Goal: Find specific page/section: Find specific page/section

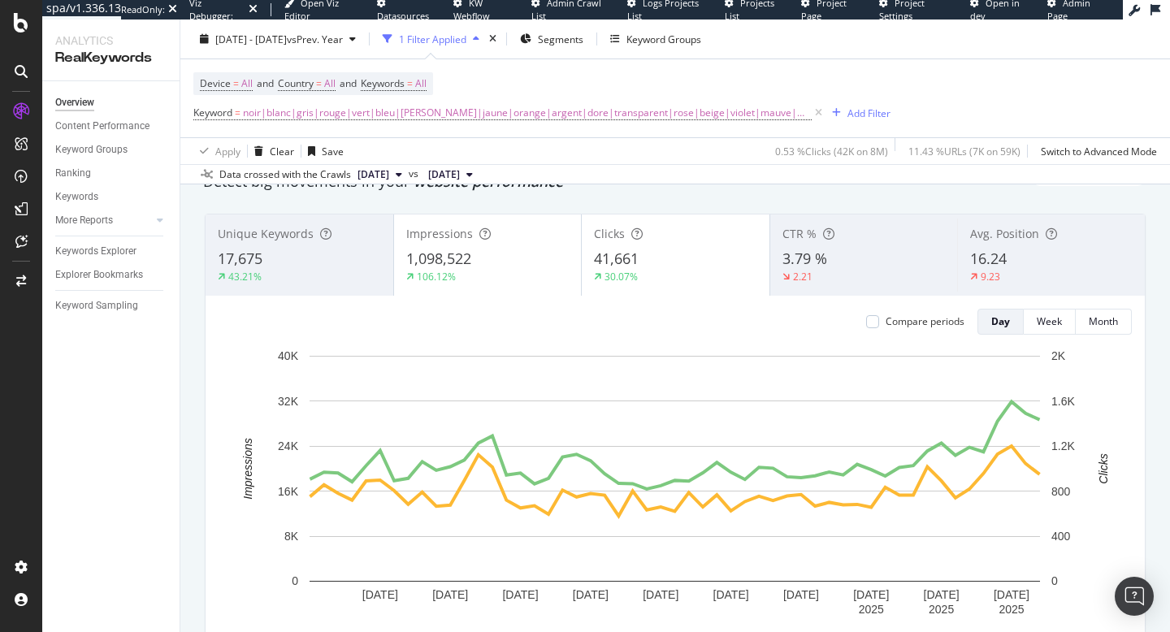
scroll to position [58, 0]
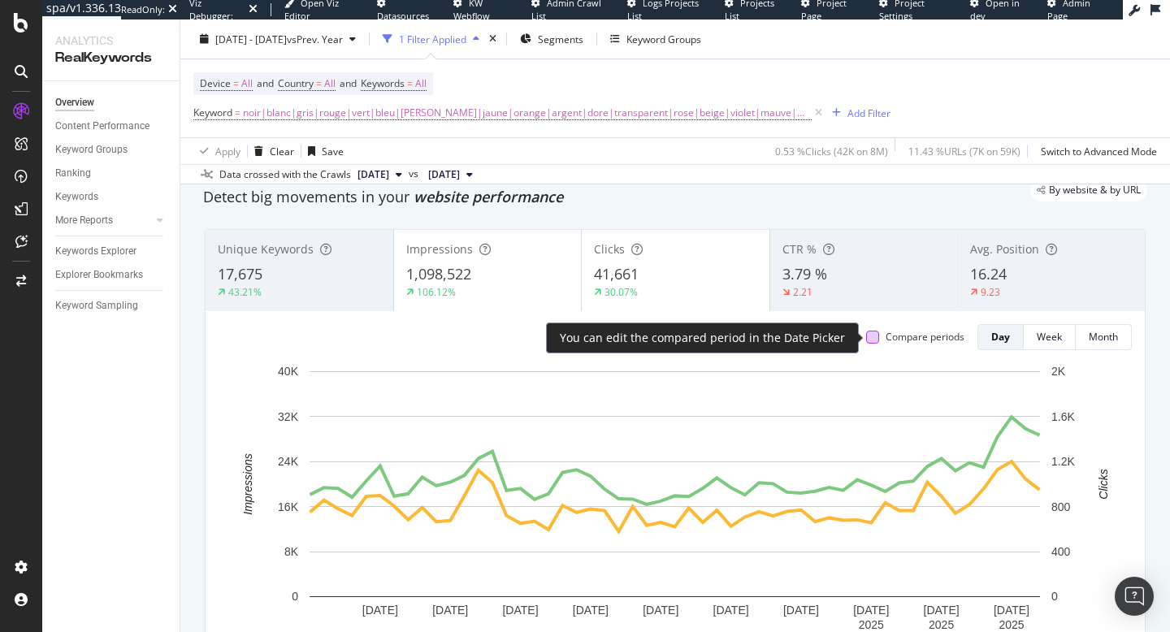
click at [871, 338] on div at bounding box center [872, 337] width 13 height 13
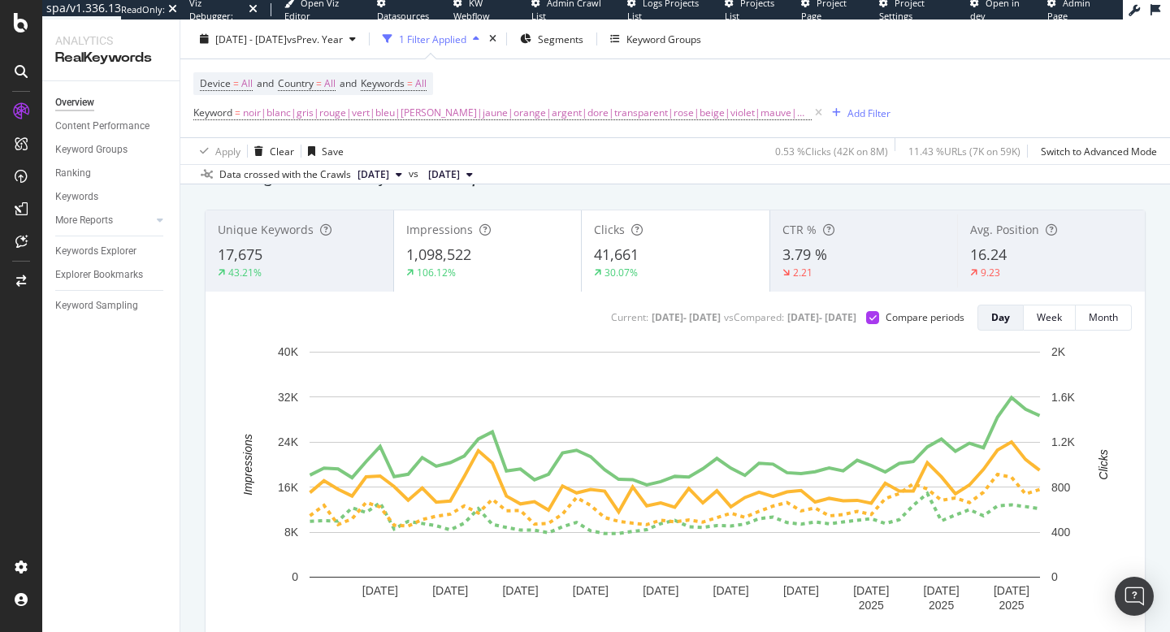
scroll to position [76, 0]
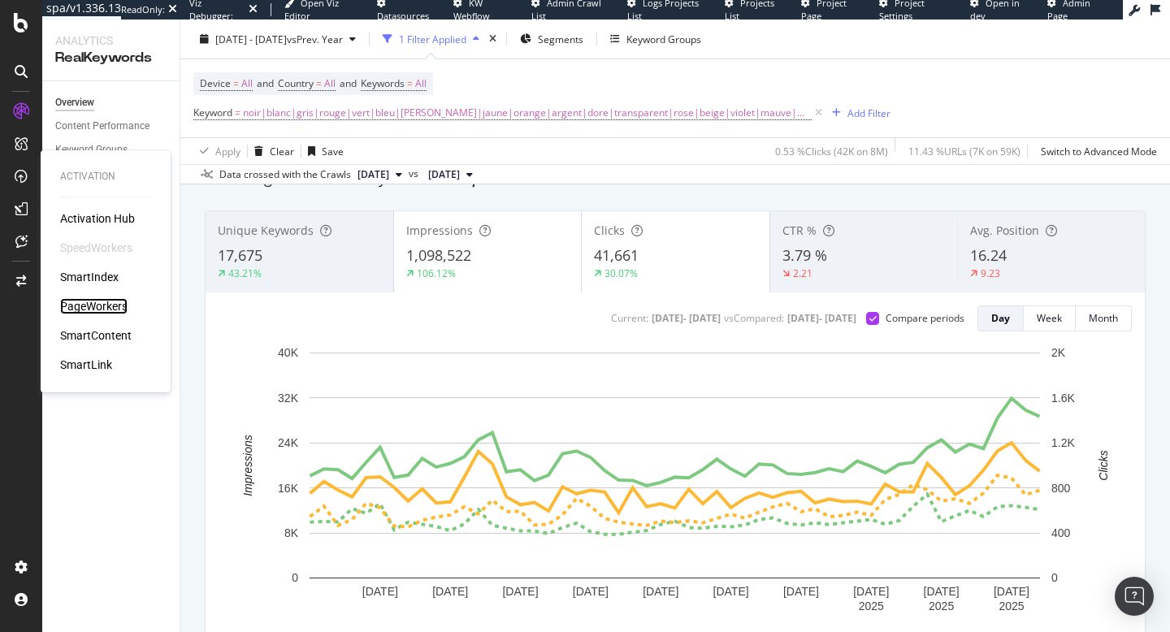
click at [85, 306] on div "PageWorkers" at bounding box center [93, 306] width 67 height 16
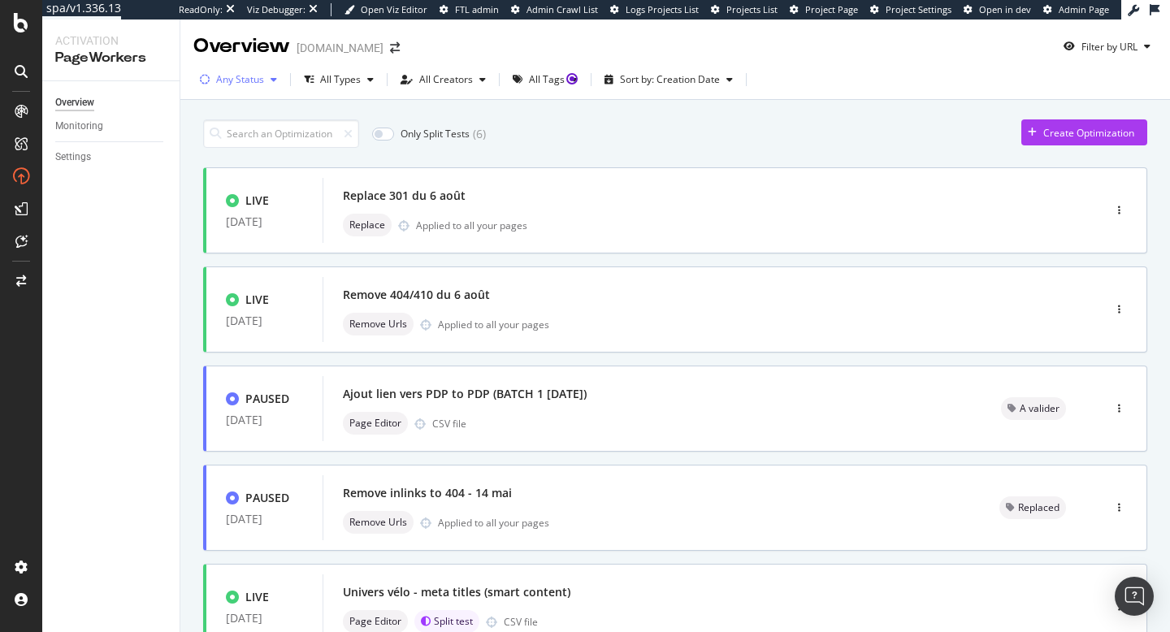
click at [275, 82] on icon "button" at bounding box center [274, 80] width 7 height 10
click at [370, 83] on icon "button" at bounding box center [370, 80] width 7 height 10
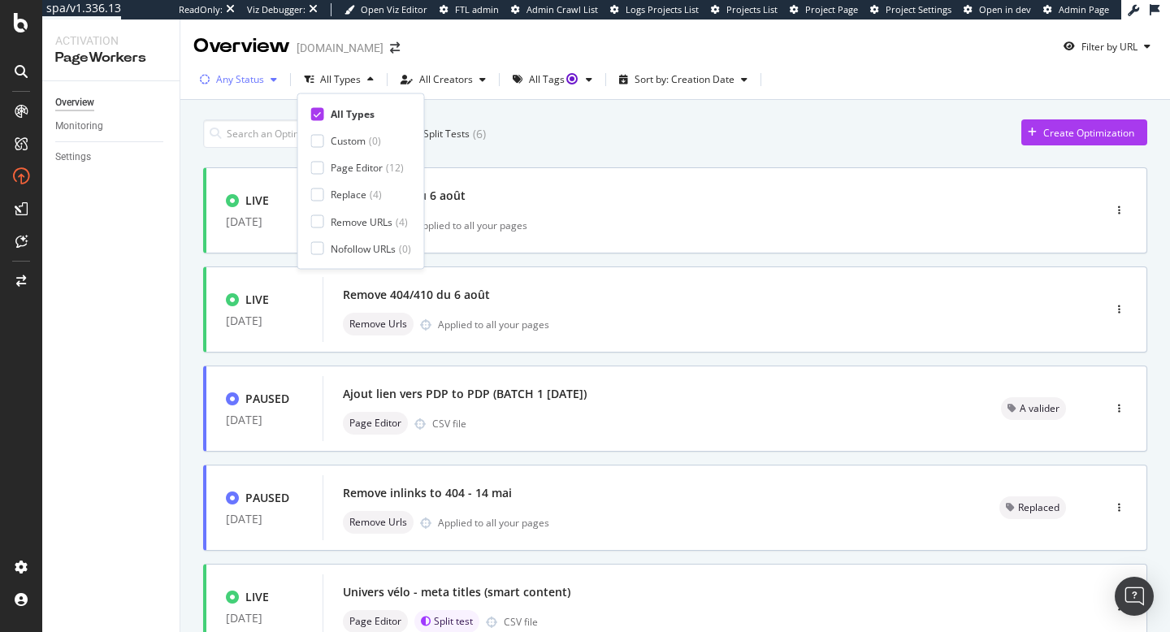
click at [267, 81] on div "button" at bounding box center [274, 80] width 20 height 10
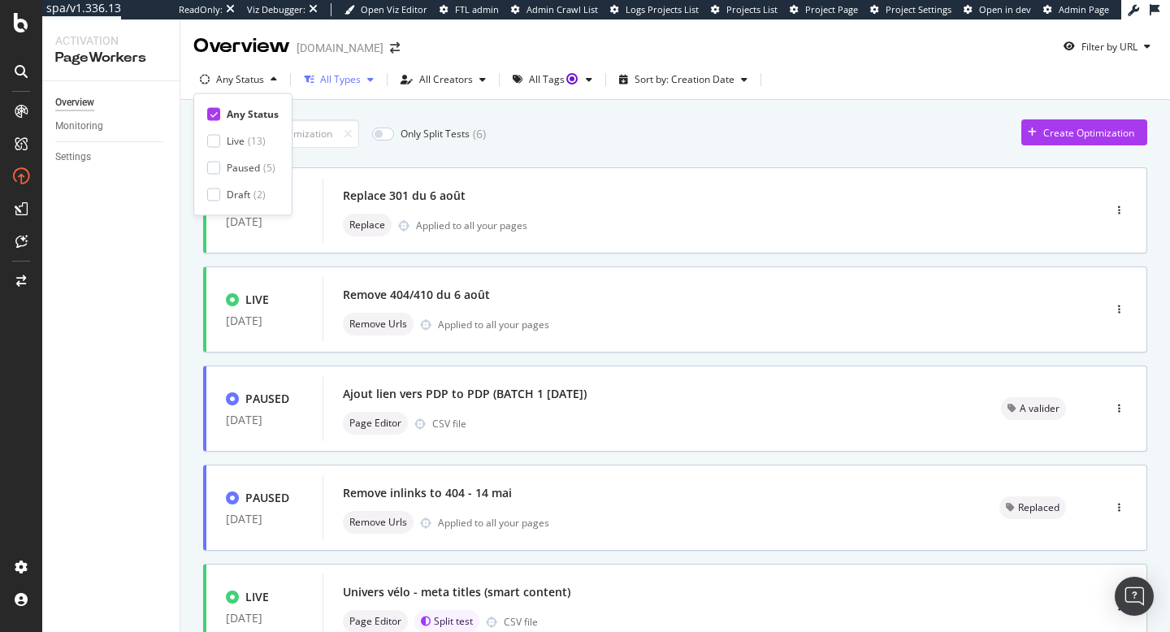
click at [365, 80] on div "button" at bounding box center [371, 80] width 20 height 10
click at [271, 80] on icon "button" at bounding box center [274, 80] width 7 height 10
click at [347, 77] on div "All Types" at bounding box center [340, 80] width 41 height 10
click at [271, 77] on icon "button" at bounding box center [274, 80] width 7 height 10
click at [213, 116] on icon at bounding box center [213, 114] width 7 height 8
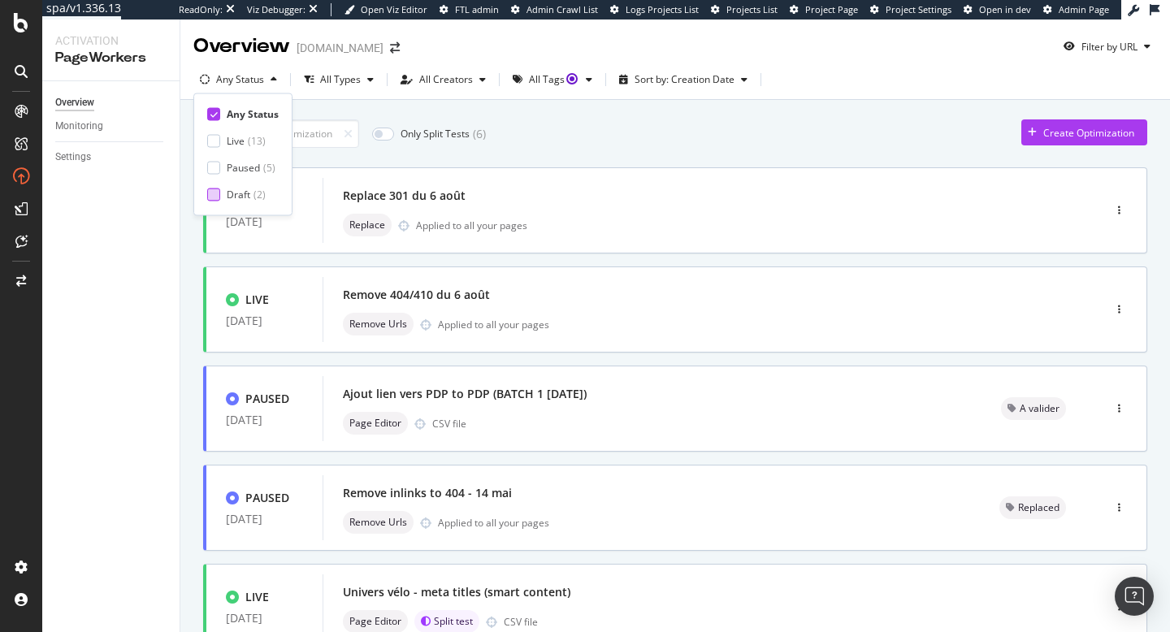
click at [214, 197] on div at bounding box center [213, 194] width 13 height 13
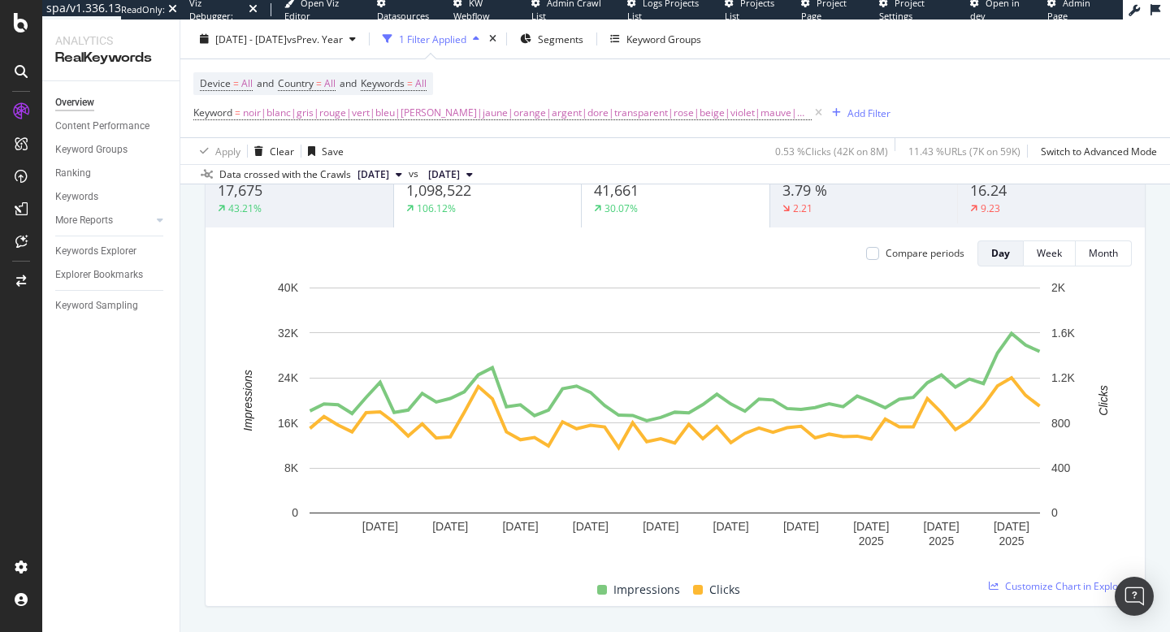
scroll to position [149, 0]
